Goal: Task Accomplishment & Management: Complete application form

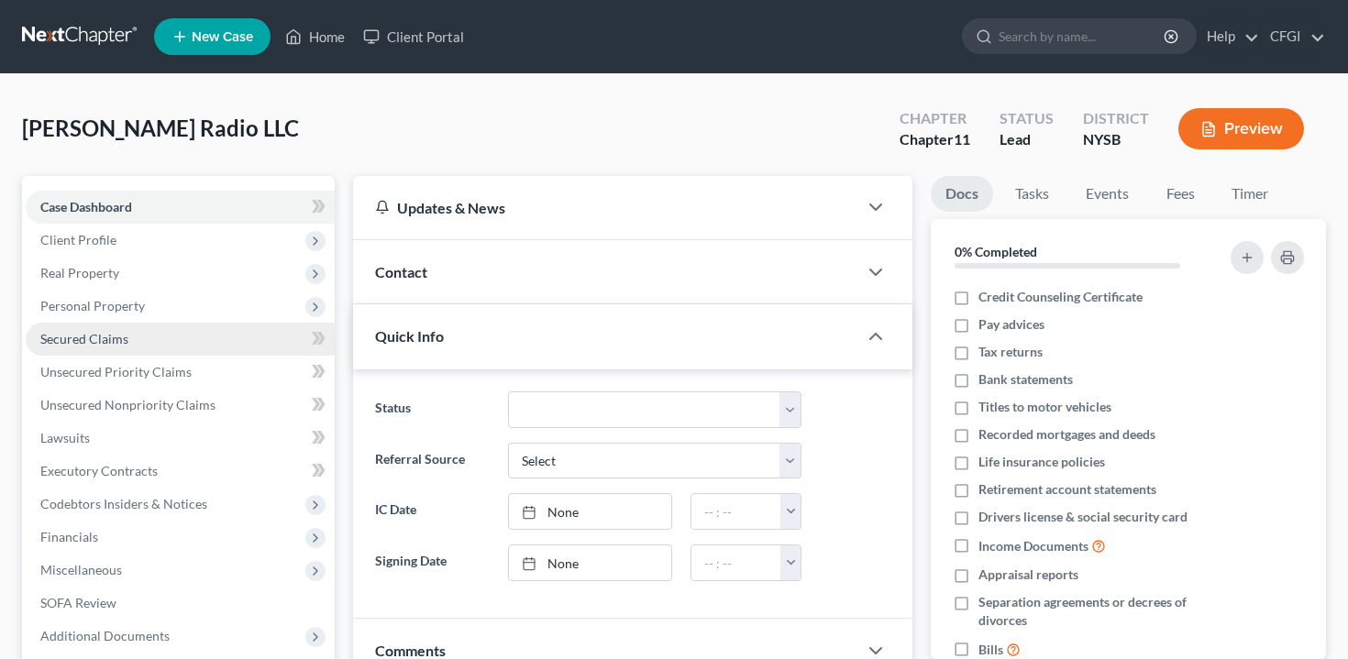
click at [148, 338] on link "Secured Claims" at bounding box center [180, 339] width 309 height 33
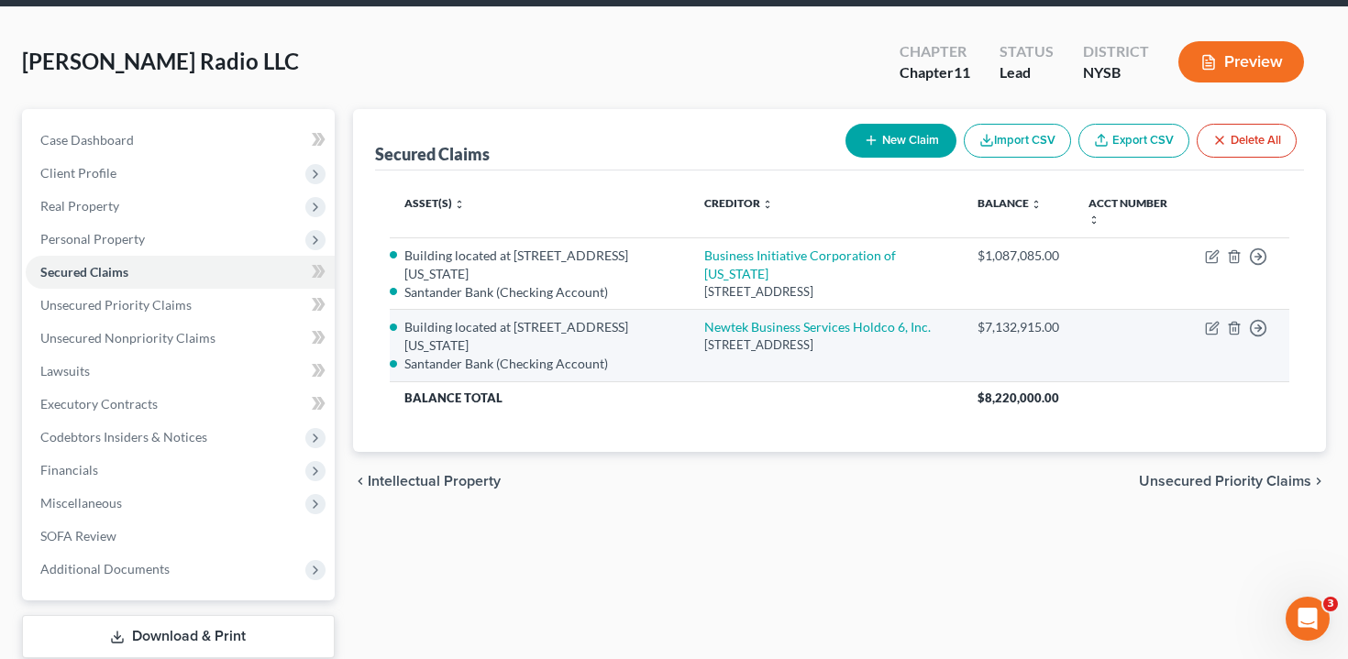
scroll to position [69, 0]
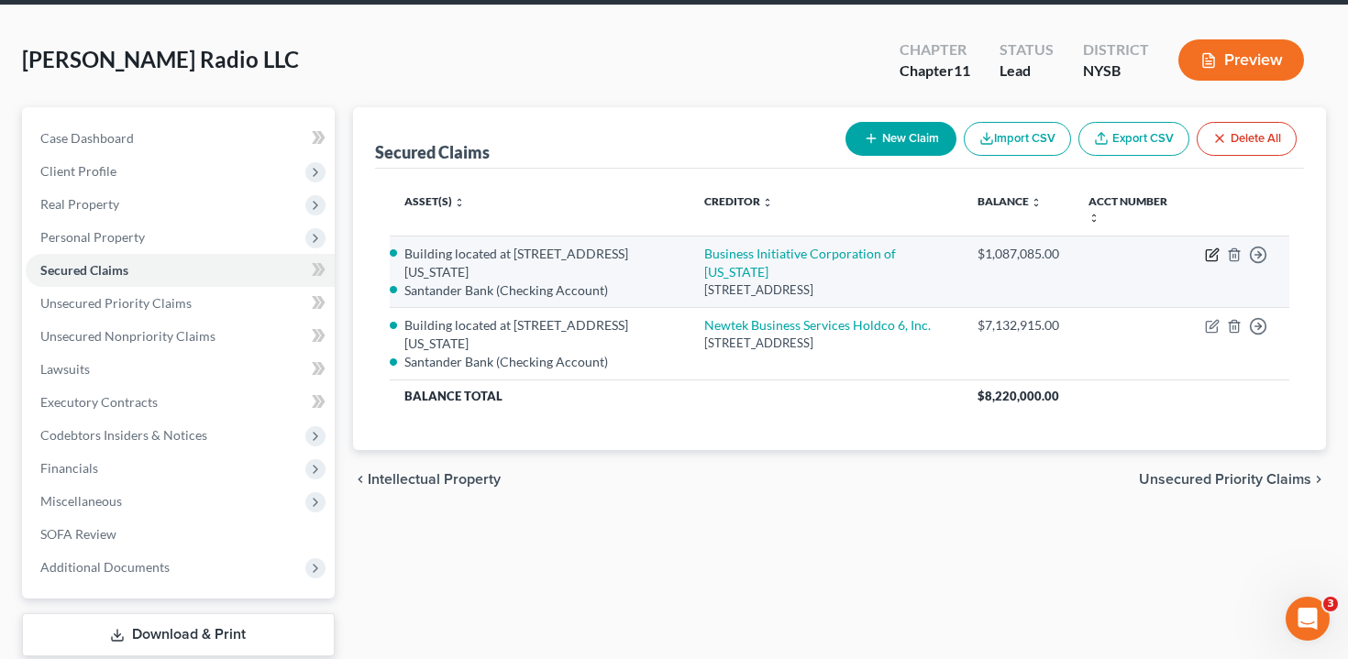
click at [1213, 252] on icon "button" at bounding box center [1212, 255] width 15 height 15
select select "35"
select select "0"
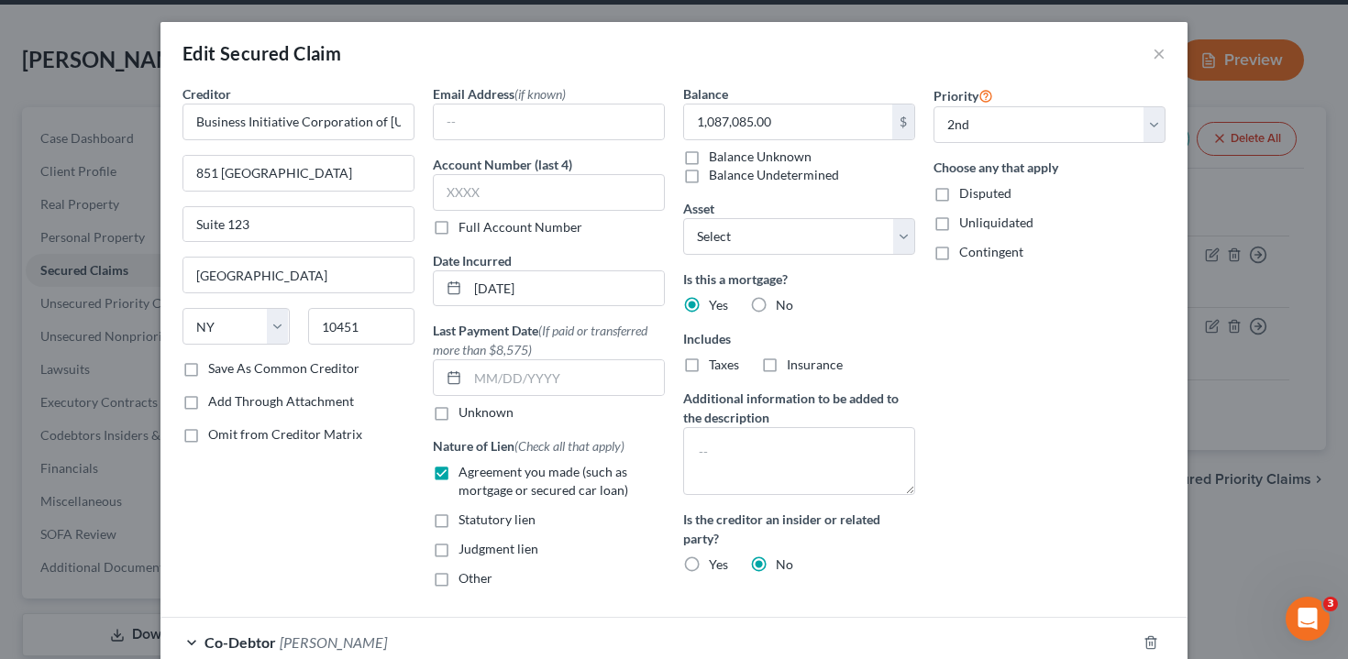
select select "2770586"
select select "1"
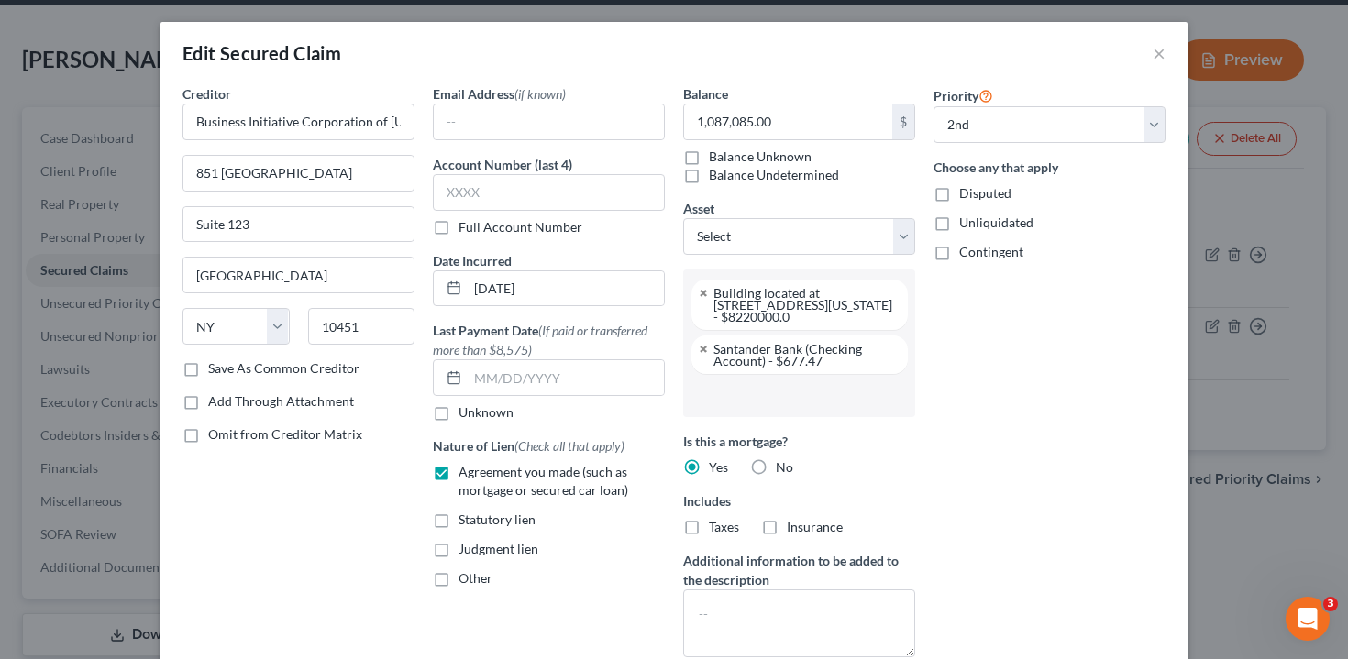
scroll to position [0, 0]
click at [1308, 513] on div "Edit Secured Claim × Creditor * Business Initiative Corporation of [US_STATE] […" at bounding box center [674, 329] width 1348 height 659
click at [1155, 57] on button "×" at bounding box center [1158, 53] width 13 height 22
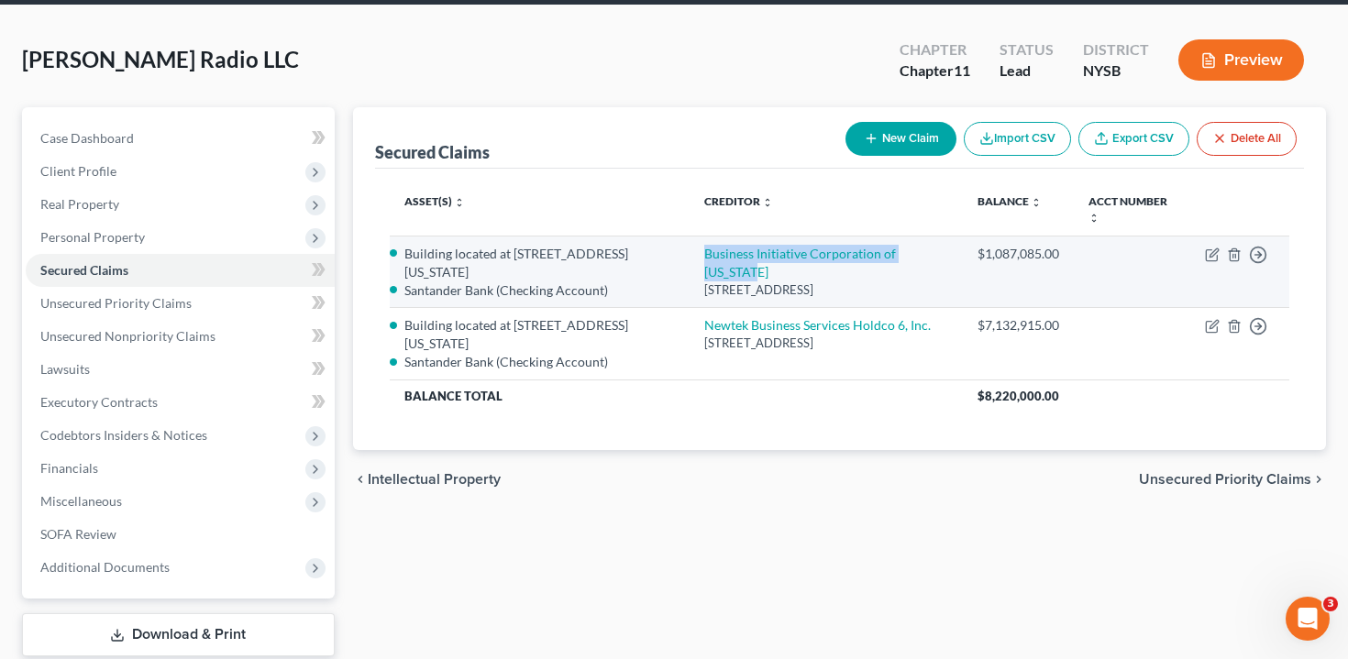
drag, startPoint x: 688, startPoint y: 255, endPoint x: 951, endPoint y: 253, distance: 263.1
click at [951, 253] on td "Business Initiative Corporation of [US_STATE][GEOGRAPHIC_DATA][STREET_ADDRESS]" at bounding box center [825, 272] width 273 height 72
copy link "Business Initiative Corporation of [US_STATE]"
click at [1209, 252] on icon "button" at bounding box center [1212, 255] width 15 height 15
select select "35"
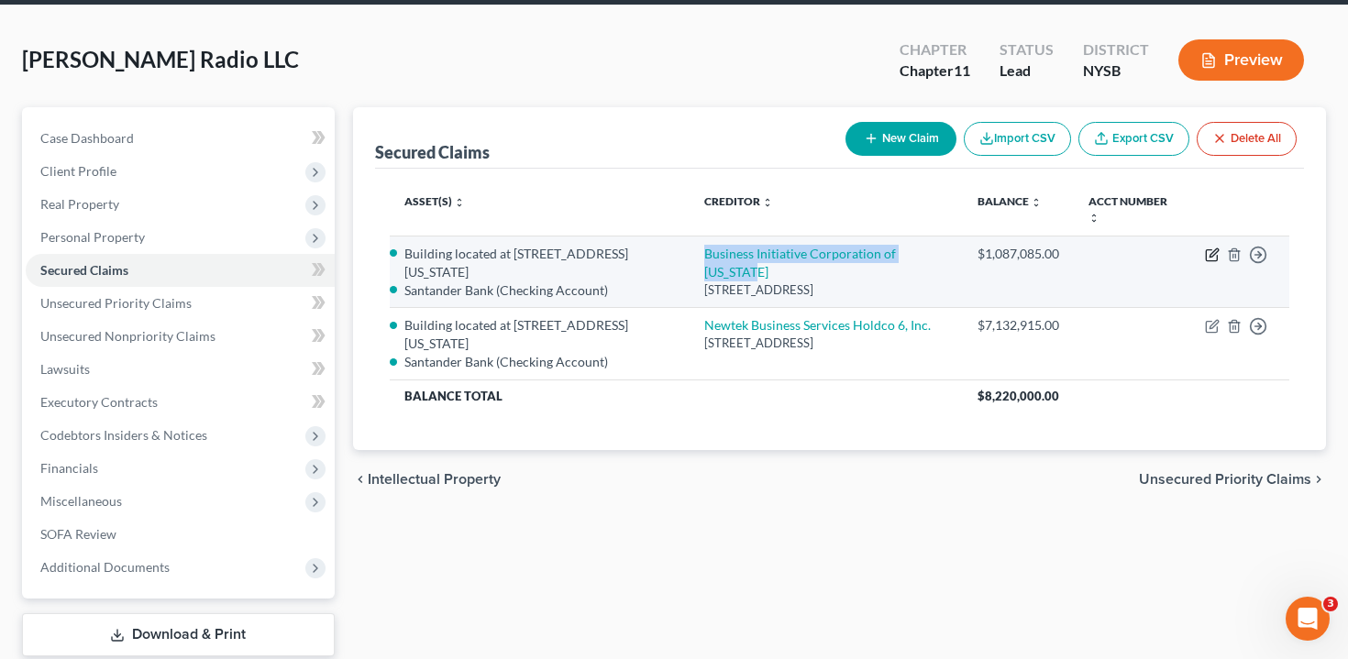
select select "1"
select select "2770586"
select select "1"
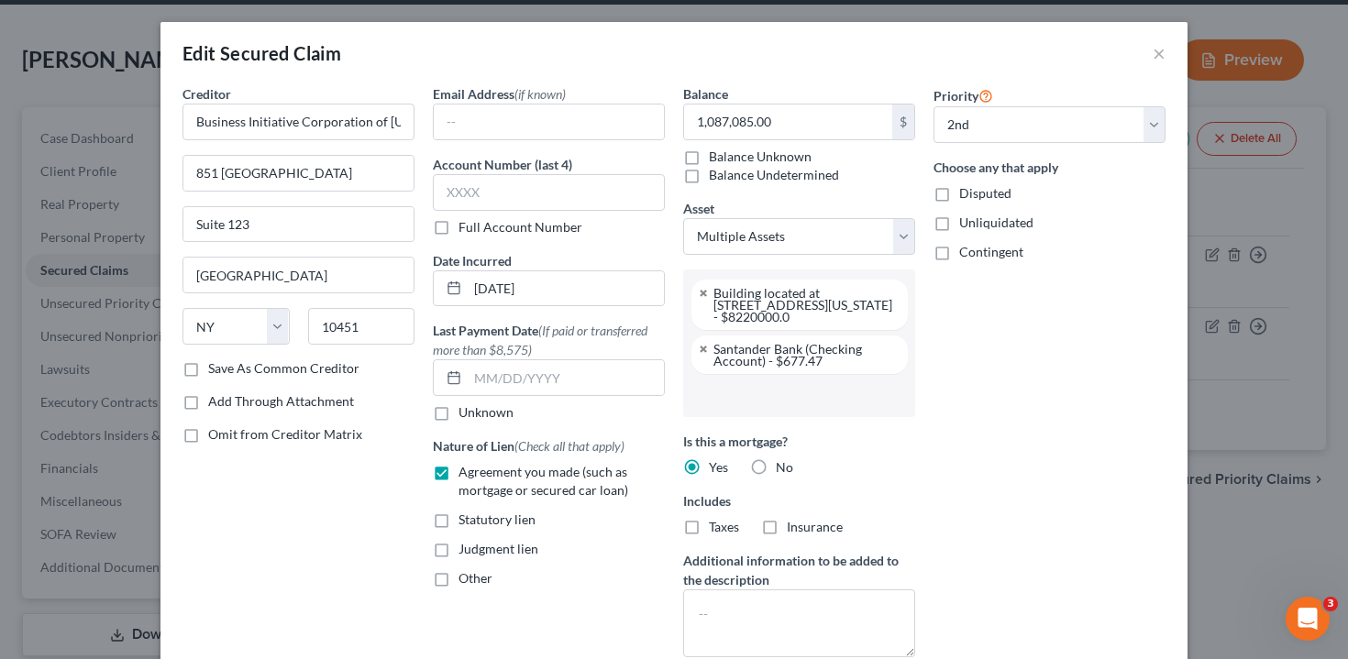
scroll to position [50, 0]
drag, startPoint x: 784, startPoint y: 315, endPoint x: 719, endPoint y: 315, distance: 65.1
click at [719, 315] on div "Building located at [STREET_ADDRESS][US_STATE] - $8220000.0" at bounding box center [803, 305] width 180 height 36
click at [1286, 223] on div "Edit Secured Claim × Creditor * Business Initiative Corporation of [US_STATE] […" at bounding box center [674, 329] width 1348 height 659
click at [1155, 55] on button "×" at bounding box center [1158, 53] width 13 height 22
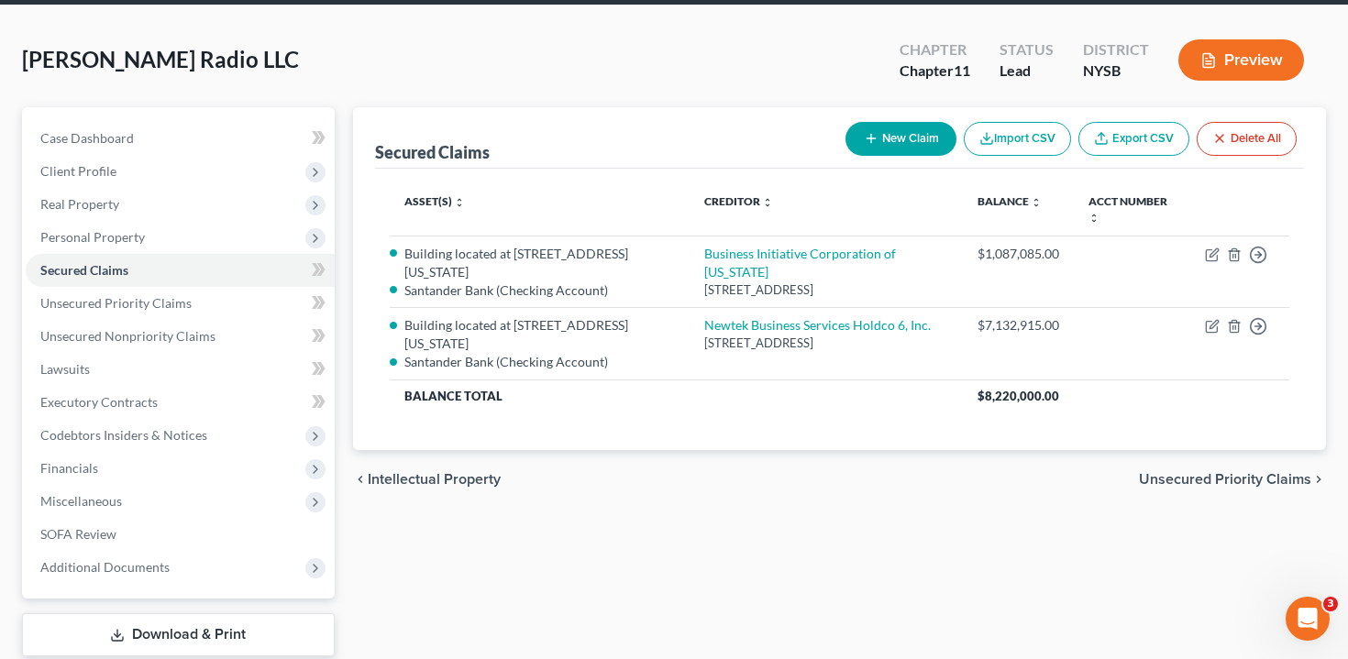
click at [1226, 61] on button "Preview" at bounding box center [1241, 59] width 126 height 41
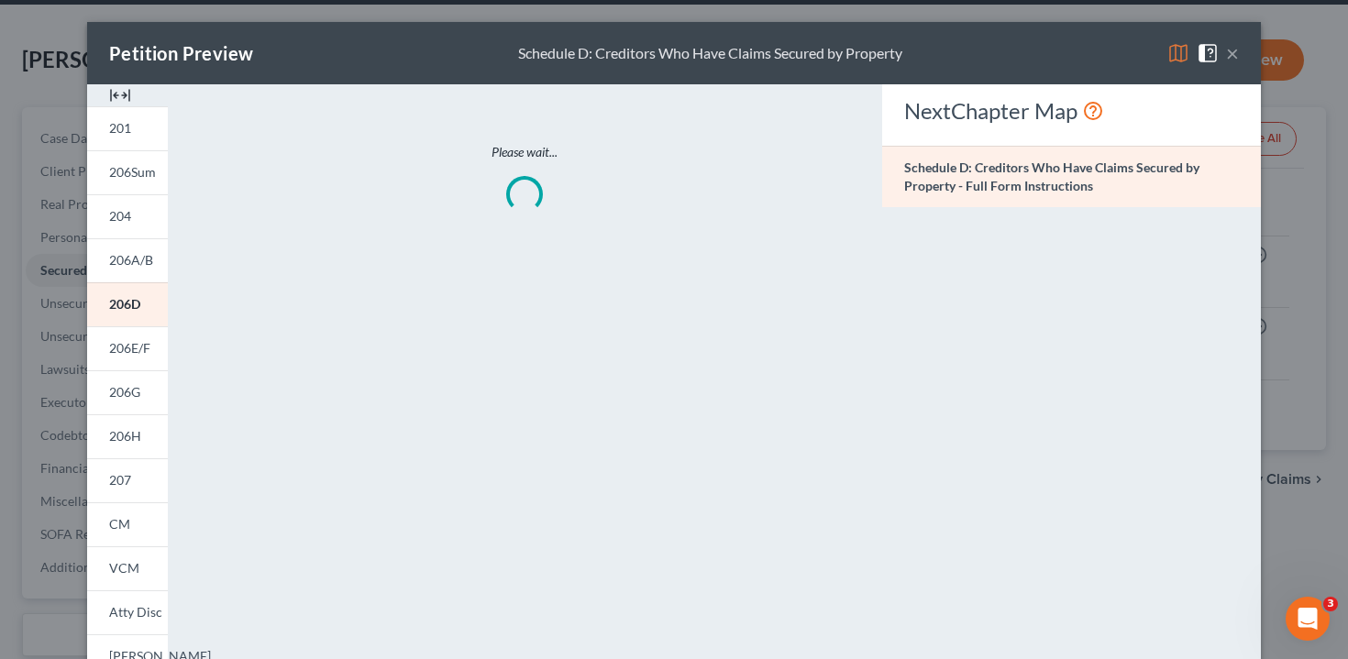
scroll to position [10, 0]
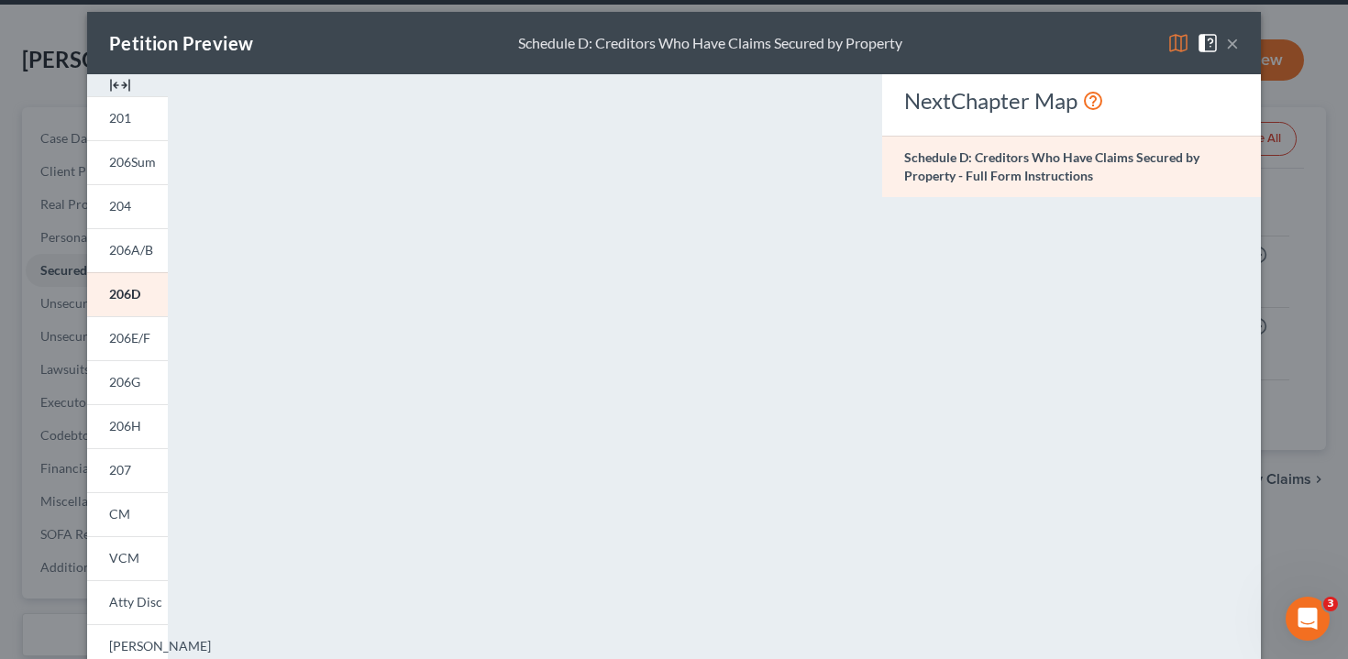
click at [1228, 40] on button "×" at bounding box center [1232, 43] width 13 height 22
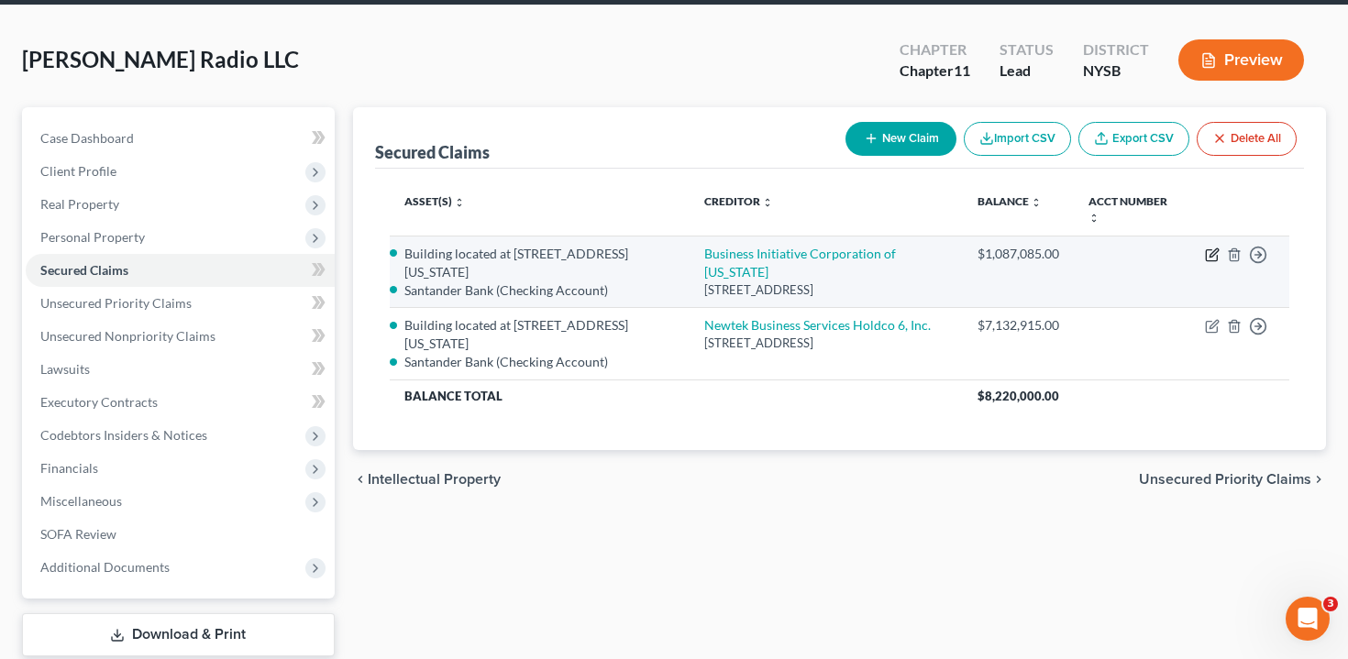
click at [1210, 251] on icon "button" at bounding box center [1212, 255] width 15 height 15
select select "35"
select select "1"
select select "2770586"
select select "1"
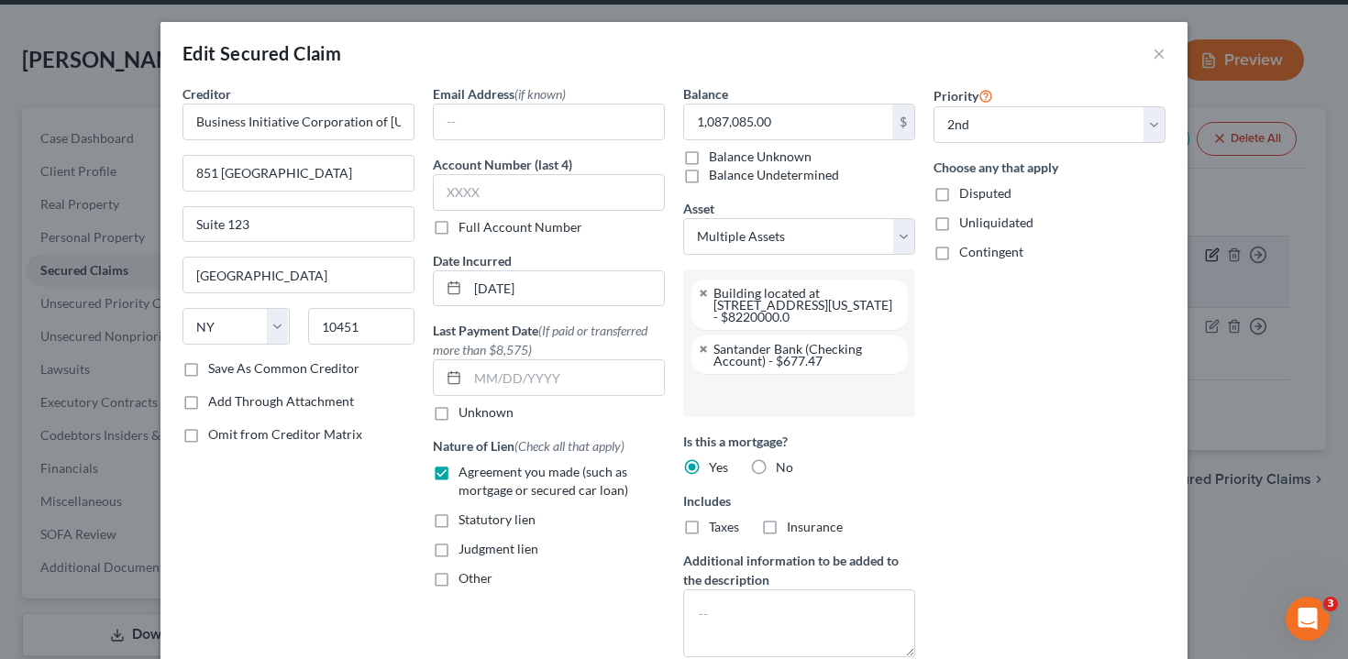
scroll to position [50, 0]
click at [1247, 226] on div "Edit Secured Claim × Creditor * Business Initiative Corporation of [US_STATE] […" at bounding box center [674, 329] width 1348 height 659
click at [1162, 54] on button "×" at bounding box center [1158, 53] width 13 height 22
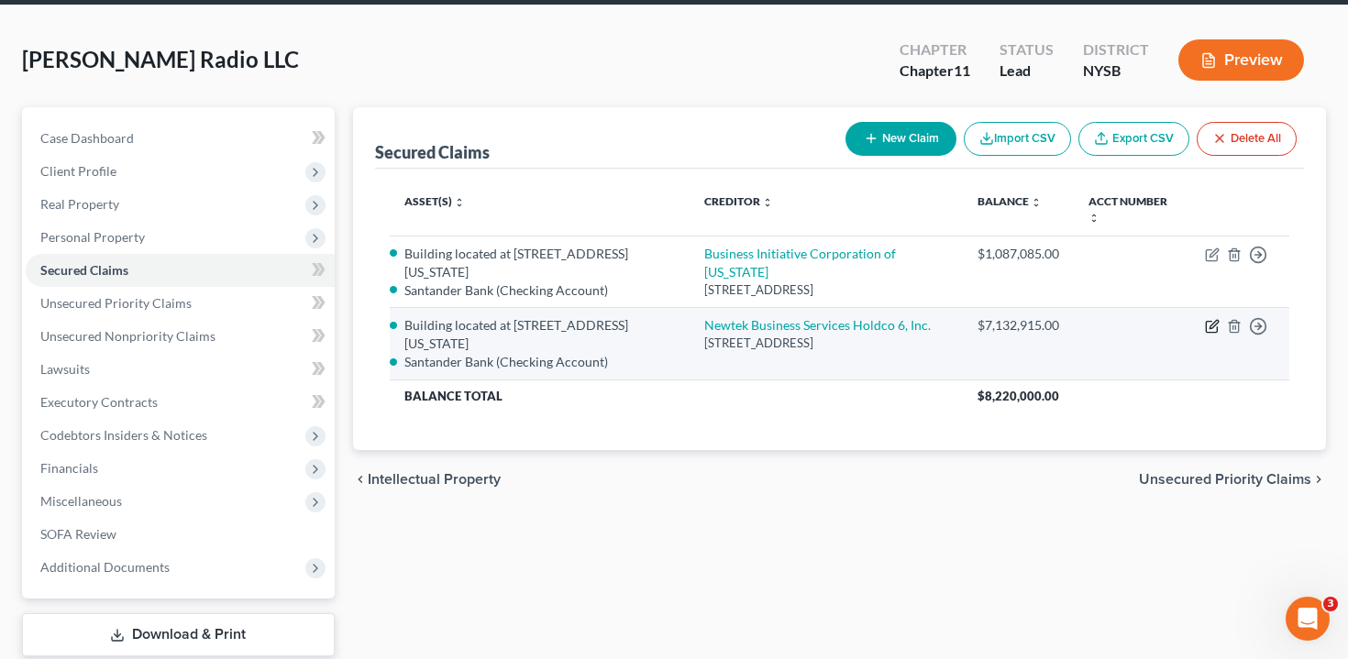
click at [1211, 319] on icon "button" at bounding box center [1212, 326] width 15 height 15
select select "35"
select select "1"
select select "2770586"
select select "0"
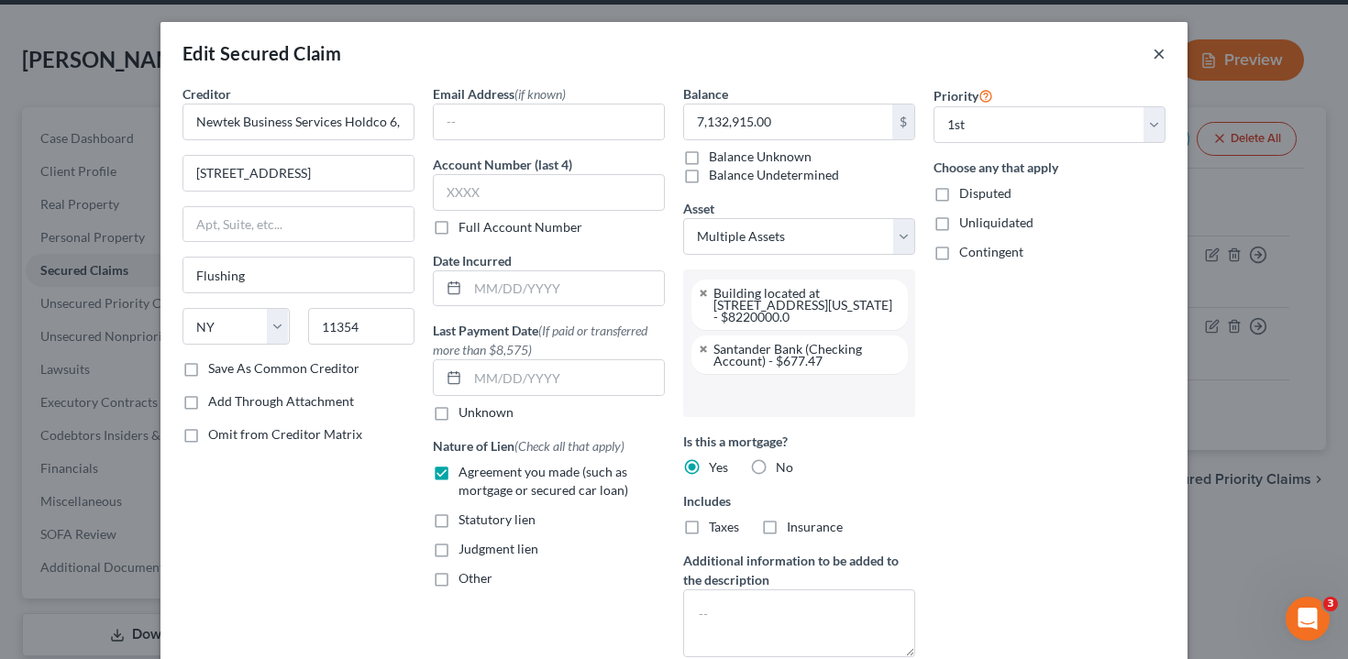
click at [1159, 52] on button "×" at bounding box center [1158, 53] width 13 height 22
